Goal: Find specific page/section: Find specific page/section

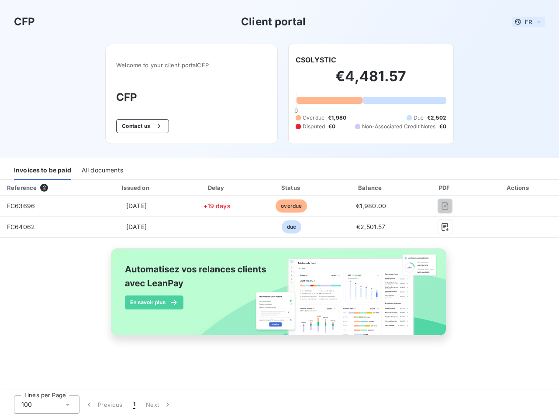
click at [528, 22] on span "FR" at bounding box center [528, 21] width 7 height 7
click at [141, 126] on button "Contact us" at bounding box center [142, 126] width 53 height 14
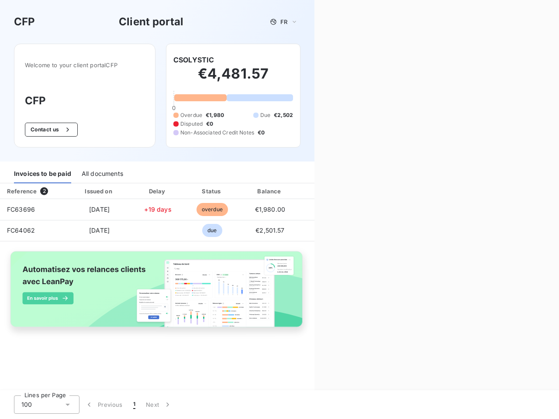
click at [316, 60] on div "Contact us Fill out the form below, and a member of our team will get back to y…" at bounding box center [436, 209] width 245 height 419
click at [42, 171] on div "Invoices to be paid" at bounding box center [42, 174] width 57 height 18
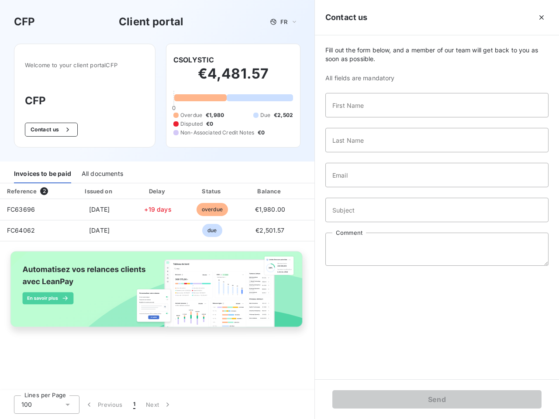
click at [102, 171] on div "All documents" at bounding box center [102, 174] width 41 height 18
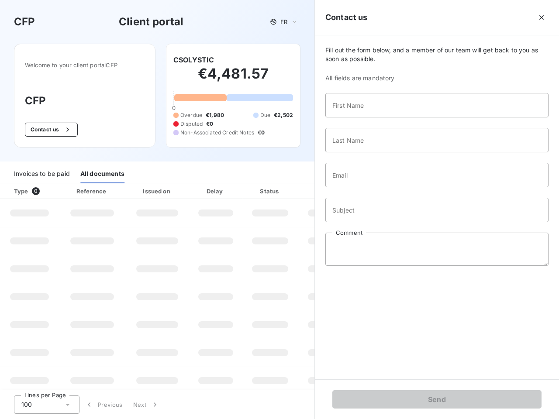
click at [46, 188] on div "Type 0" at bounding box center [33, 191] width 48 height 9
click at [136, 188] on div "Issued on" at bounding box center [157, 191] width 60 height 9
click at [217, 188] on div "Delay" at bounding box center [216, 191] width 50 height 9
click at [291, 188] on div at bounding box center [291, 191] width 9 height 9
